Goal: Task Accomplishment & Management: Manage account settings

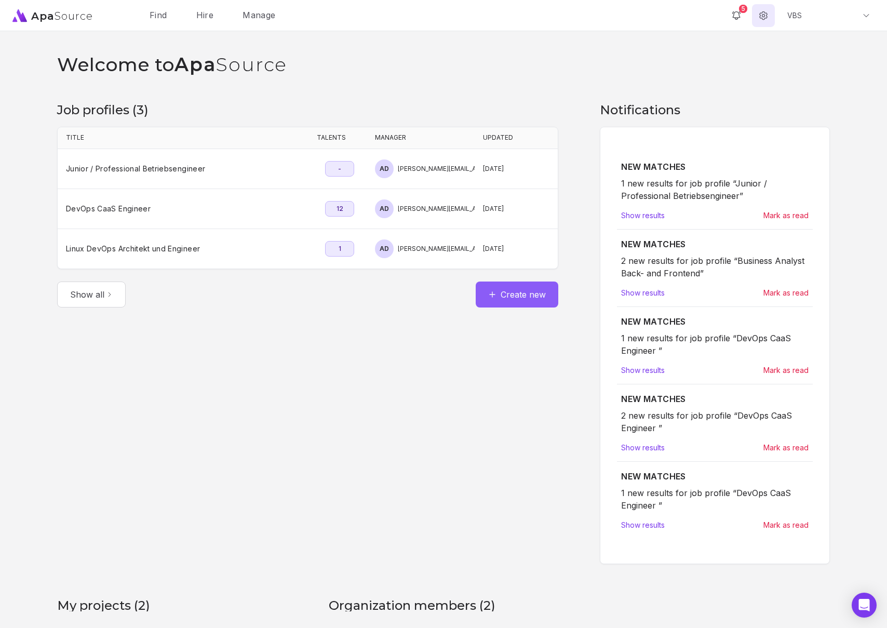
click at [765, 18] on icon at bounding box center [763, 15] width 7 height 8
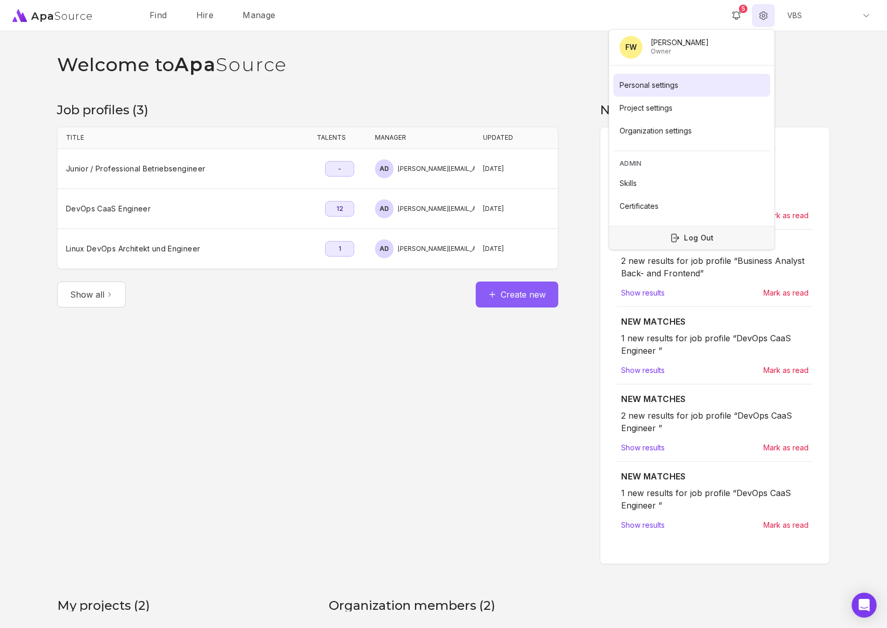
click at [662, 88] on link "Personal settings" at bounding box center [691, 85] width 157 height 23
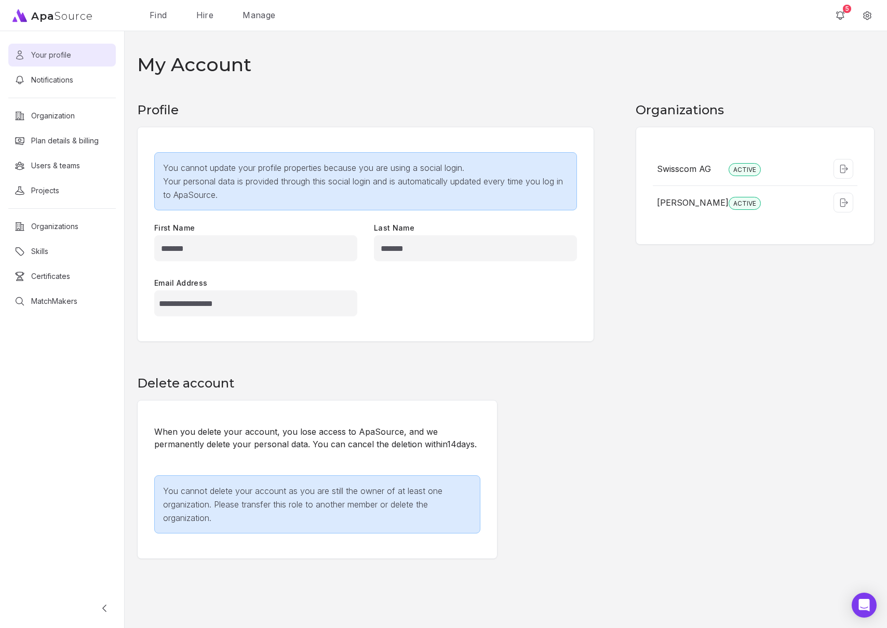
click at [495, 443] on div "When you delete your account, you lose access to ApaSource, and we permanently …" at bounding box center [317, 479] width 360 height 159
click at [869, 18] on icon at bounding box center [867, 15] width 7 height 8
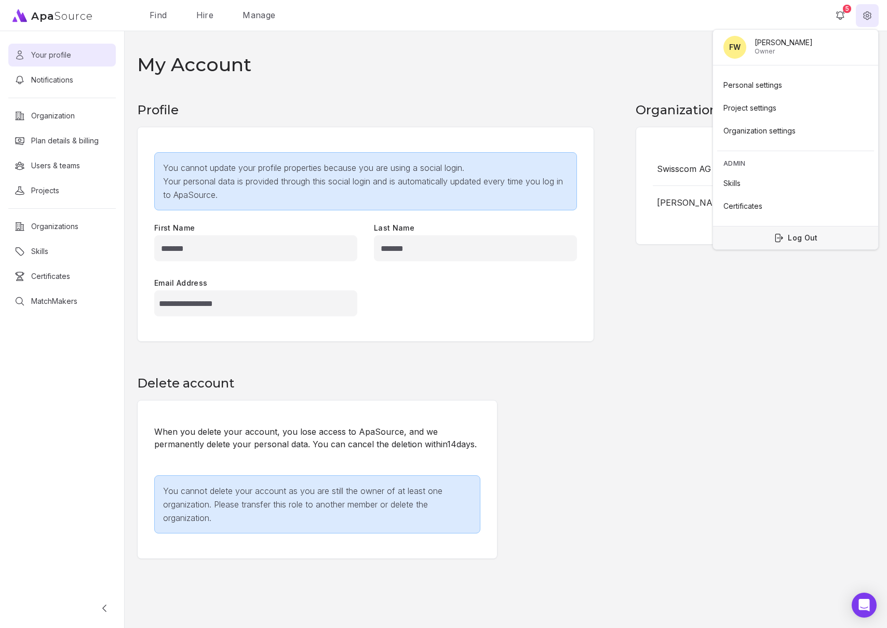
click at [517, 97] on div "**********" at bounding box center [506, 330] width 763 height 564
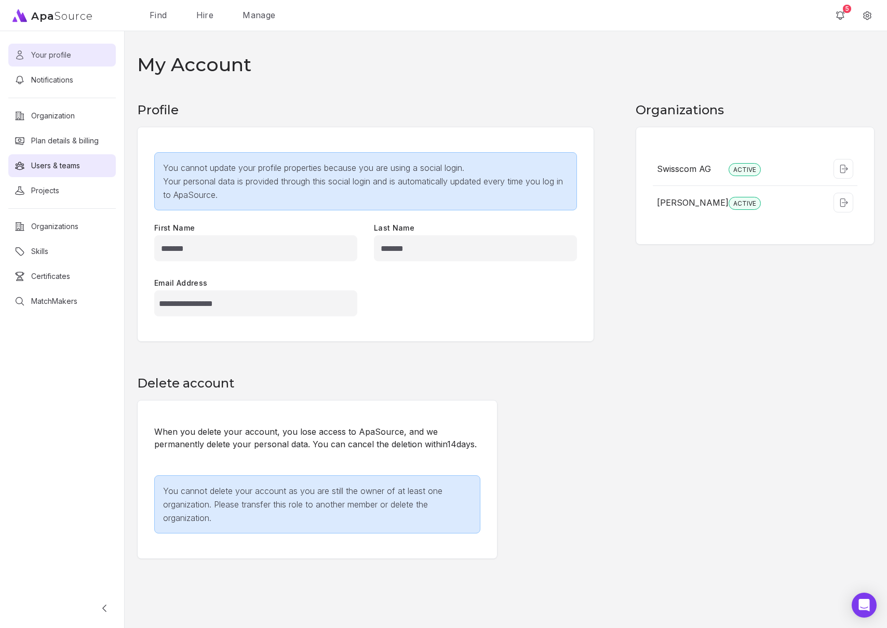
click at [54, 167] on div "Users & teams" at bounding box center [55, 166] width 49 height 10
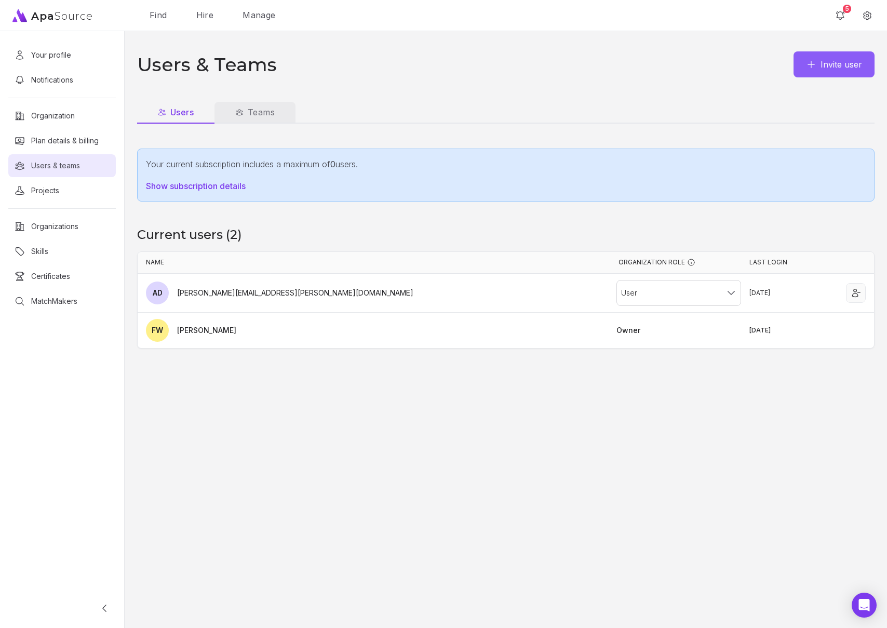
click at [269, 115] on span "Teams" at bounding box center [254, 112] width 39 height 12
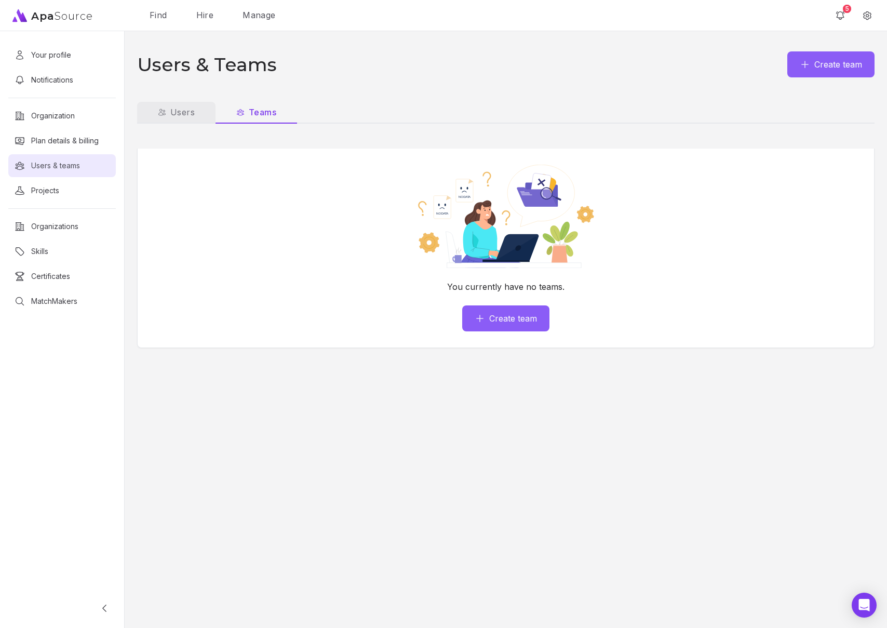
click at [171, 120] on link "Users" at bounding box center [176, 112] width 78 height 21
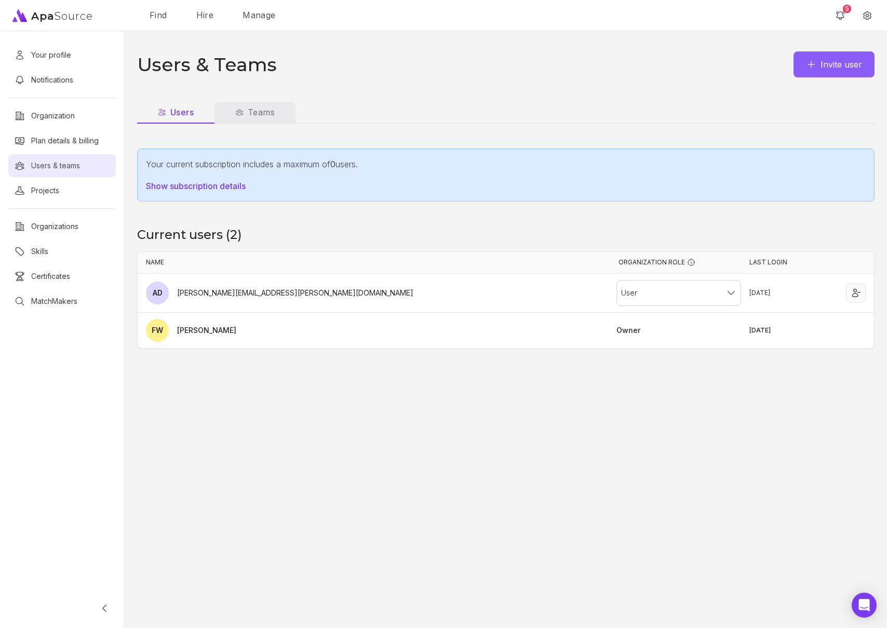
click at [255, 119] on link "Teams" at bounding box center [255, 112] width 81 height 21
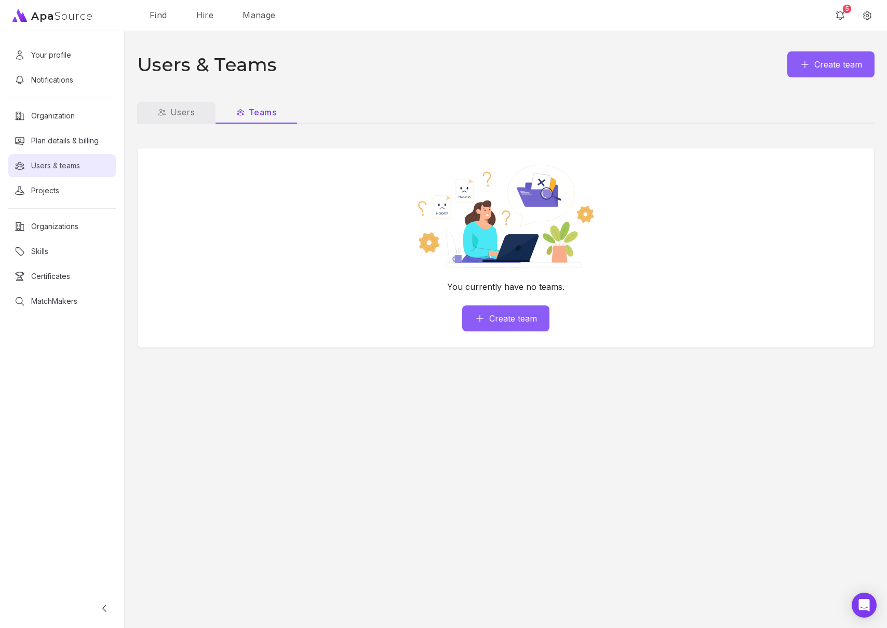
click at [171, 119] on link "Users" at bounding box center [176, 112] width 78 height 21
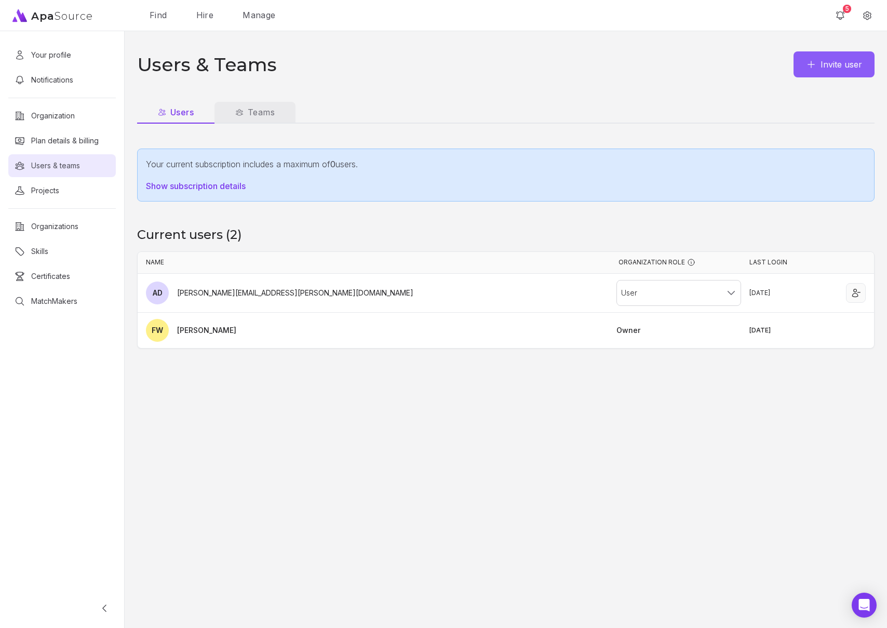
click at [226, 118] on link "Teams" at bounding box center [255, 112] width 81 height 21
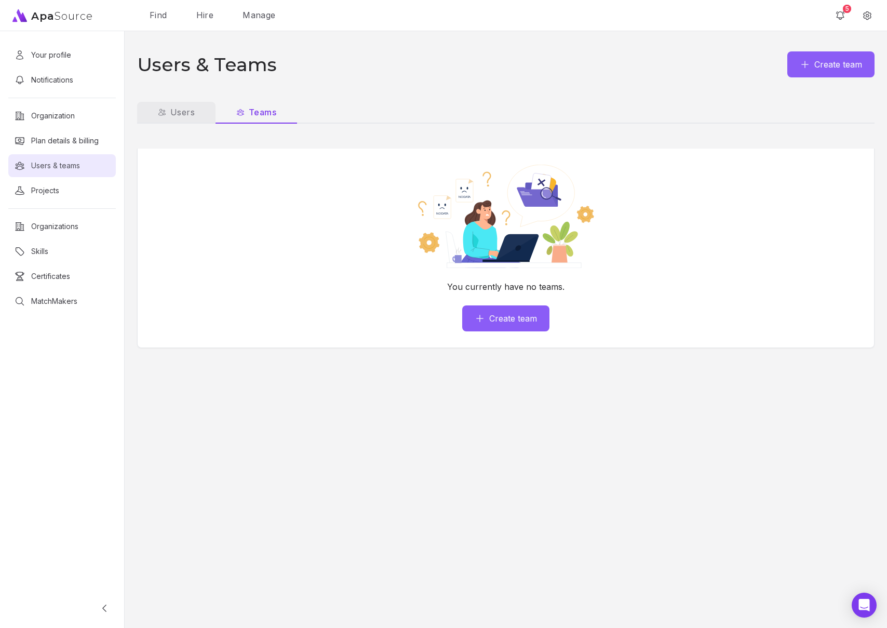
click at [157, 122] on link "Users" at bounding box center [176, 112] width 78 height 21
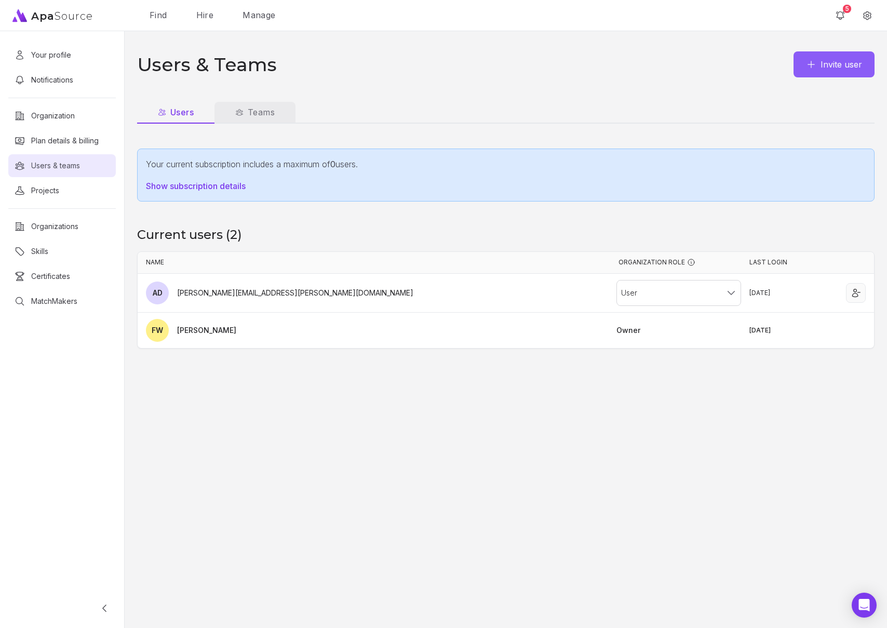
click at [235, 118] on link "Teams" at bounding box center [255, 112] width 81 height 21
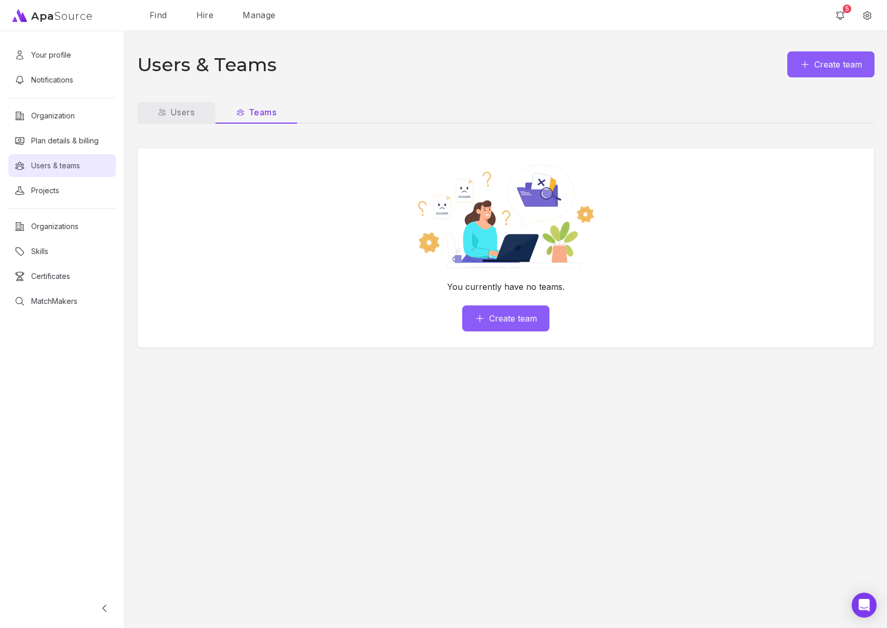
click at [185, 117] on span "Users" at bounding box center [176, 112] width 37 height 12
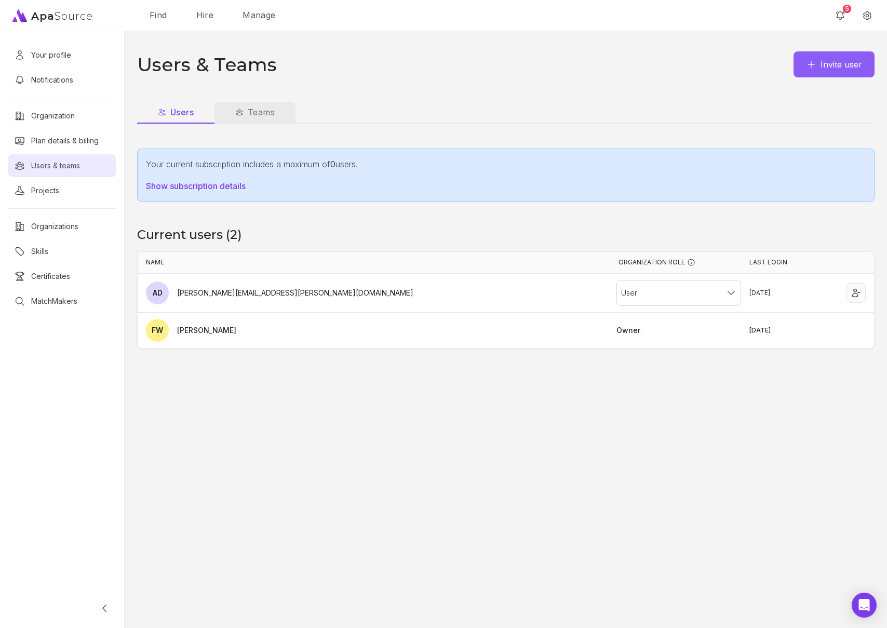
click at [256, 117] on span "Teams" at bounding box center [254, 112] width 39 height 12
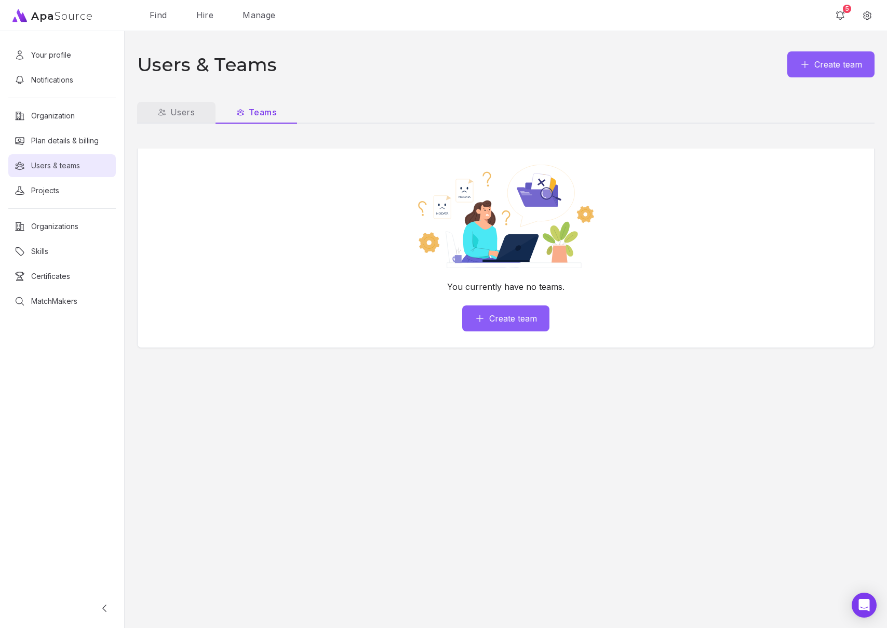
click at [169, 119] on link "Users" at bounding box center [176, 112] width 78 height 21
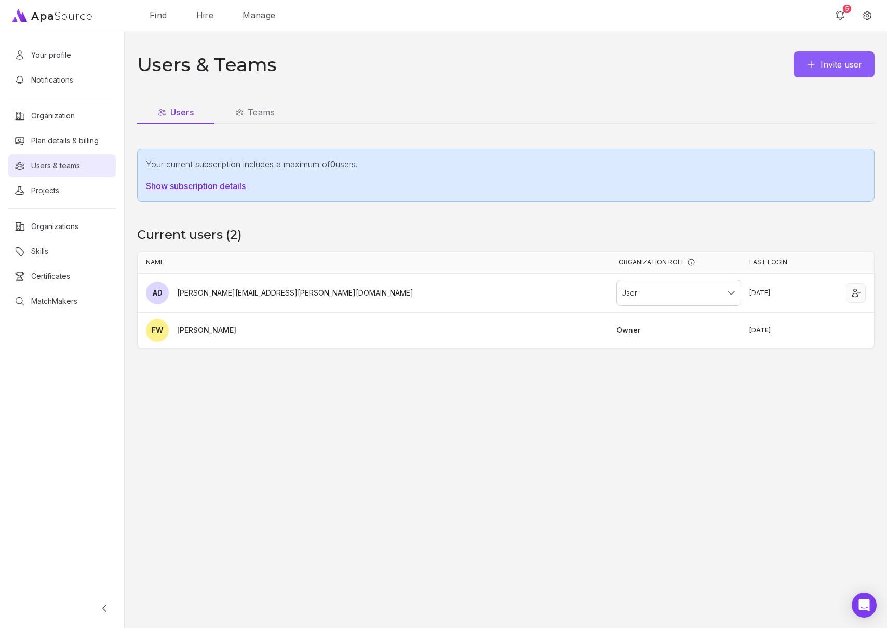
click at [203, 184] on link "Show subscription details" at bounding box center [506, 186] width 720 height 14
select select "**"
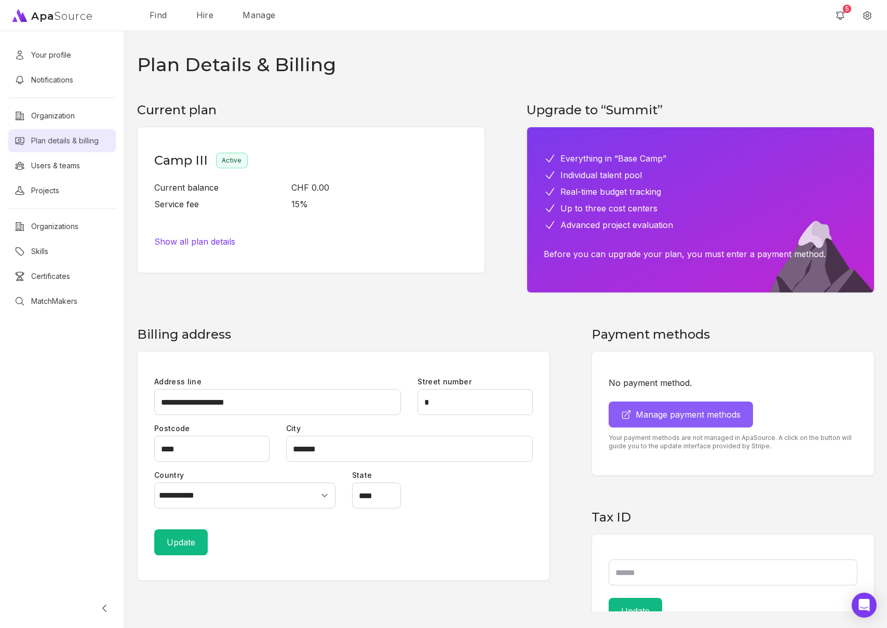
click at [385, 286] on div "Current plan Camp III Active Current balance CHF 0.00 Service fee 15 % Show all…" at bounding box center [311, 197] width 365 height 191
click at [293, 69] on h1 "Plan Details & Billing" at bounding box center [236, 64] width 199 height 21
click at [475, 61] on div "Plan Details & Billing" at bounding box center [506, 64] width 738 height 25
